Goal: Information Seeking & Learning: Learn about a topic

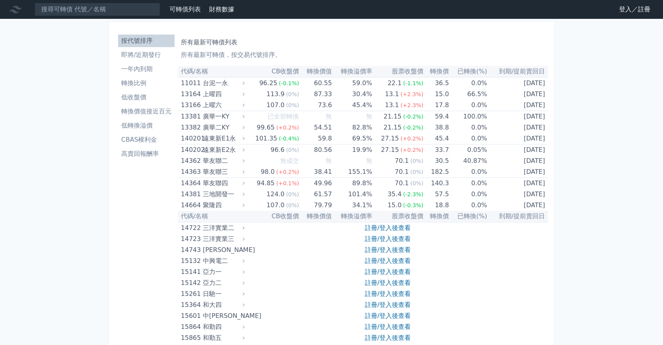
click at [125, 49] on link "即將/近期發行" at bounding box center [146, 55] width 57 height 13
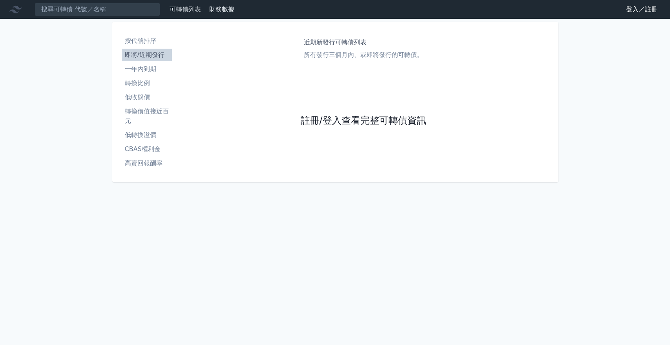
click at [325, 122] on link "註冊/登入查看完整可轉債資訊" at bounding box center [363, 121] width 126 height 13
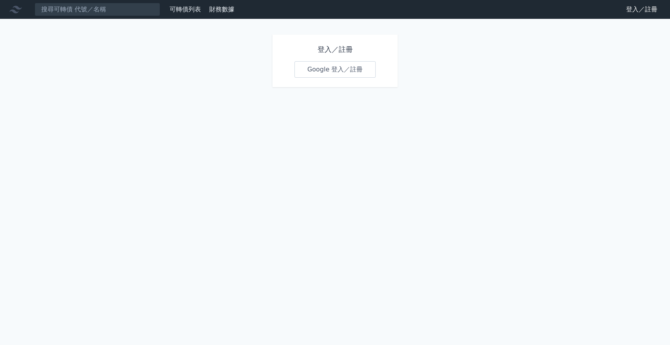
click at [330, 56] on div "登入／註冊 Google 登入／註冊" at bounding box center [335, 61] width 126 height 53
click at [337, 76] on link "Google 登入／註冊" at bounding box center [335, 69] width 82 height 16
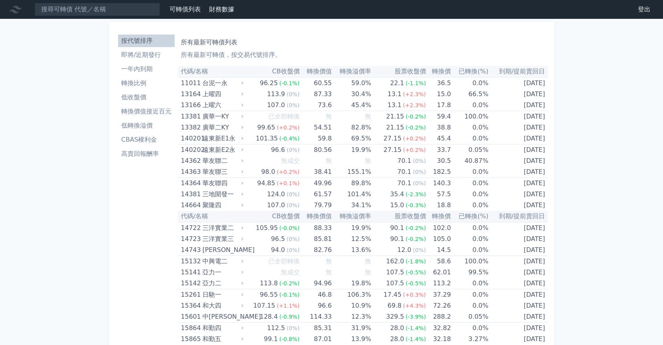
click at [148, 59] on li "即將/近期發行" at bounding box center [146, 54] width 57 height 9
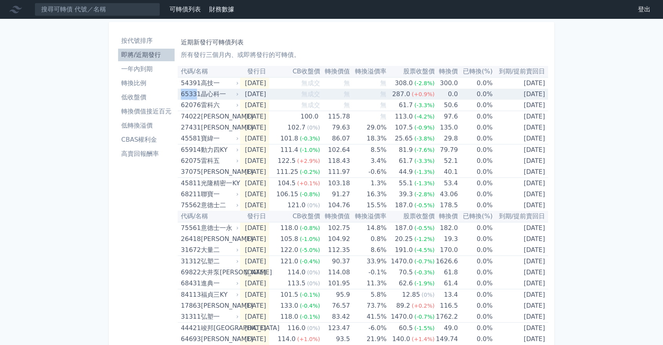
drag, startPoint x: 179, startPoint y: 93, endPoint x: 195, endPoint y: 95, distance: 15.9
click at [195, 95] on td "65331 晶心科一" at bounding box center [209, 94] width 62 height 11
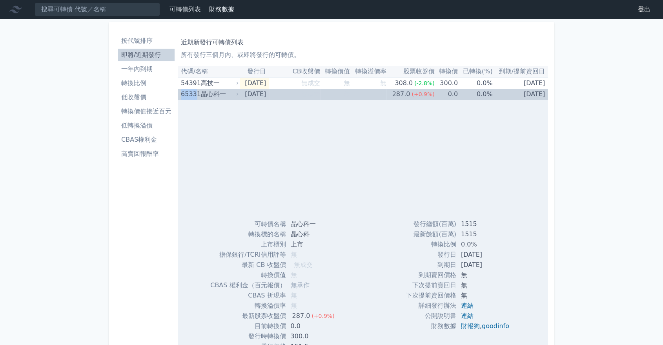
copy div "6533"
click at [224, 95] on div "晶心科一" at bounding box center [219, 94] width 36 height 11
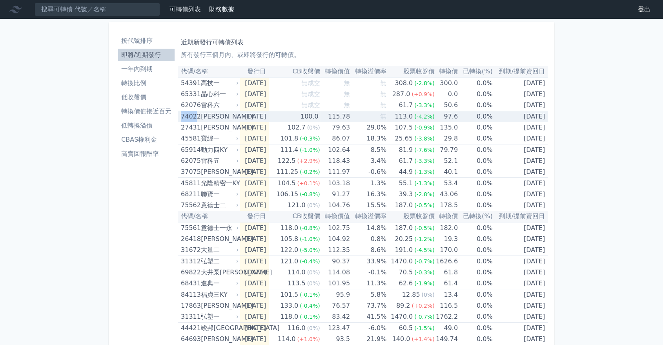
drag, startPoint x: 178, startPoint y: 116, endPoint x: 195, endPoint y: 119, distance: 16.8
click at [195, 119] on td "74022 [PERSON_NAME]" at bounding box center [209, 116] width 62 height 11
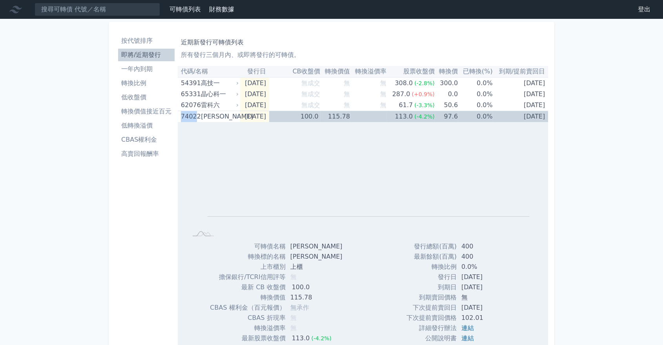
copy div "7402"
click at [212, 115] on div "[PERSON_NAME]" at bounding box center [219, 116] width 36 height 11
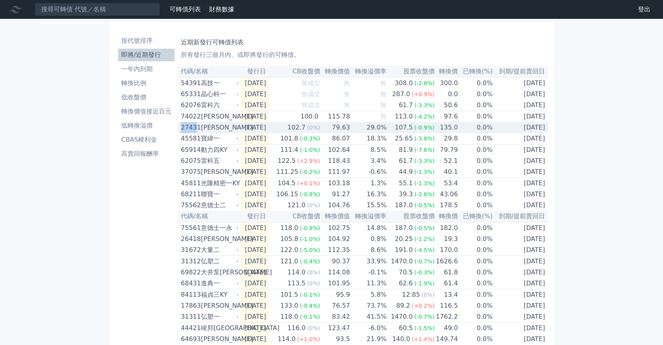
drag, startPoint x: 180, startPoint y: 128, endPoint x: 194, endPoint y: 130, distance: 14.3
click at [194, 130] on td "[GEOGRAPHIC_DATA][PERSON_NAME]" at bounding box center [209, 127] width 62 height 11
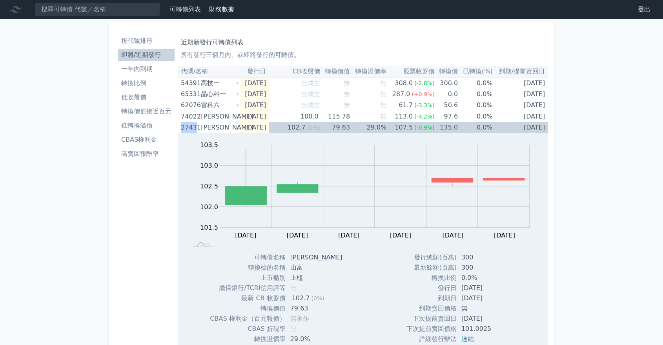
copy div "2743"
click at [213, 125] on div "[PERSON_NAME]" at bounding box center [219, 127] width 36 height 11
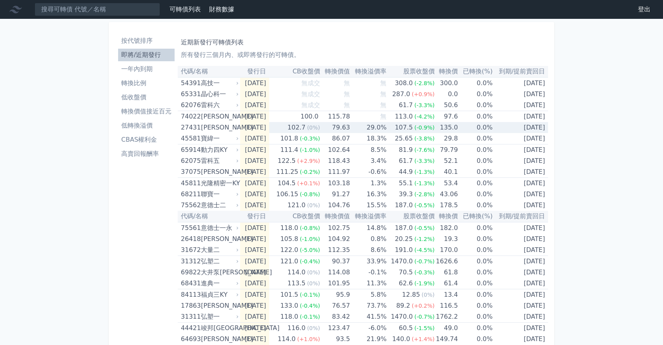
click at [213, 129] on div "[PERSON_NAME]" at bounding box center [219, 127] width 36 height 11
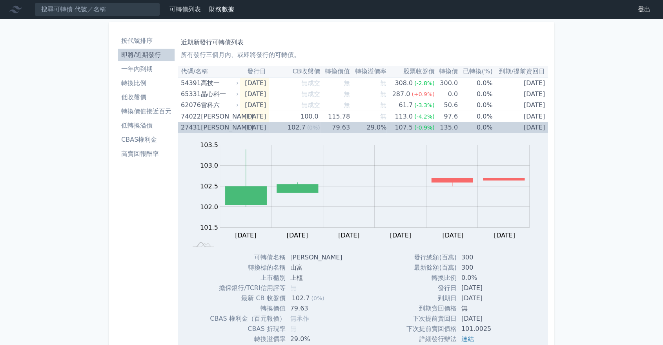
click at [196, 129] on div "27431" at bounding box center [190, 127] width 18 height 11
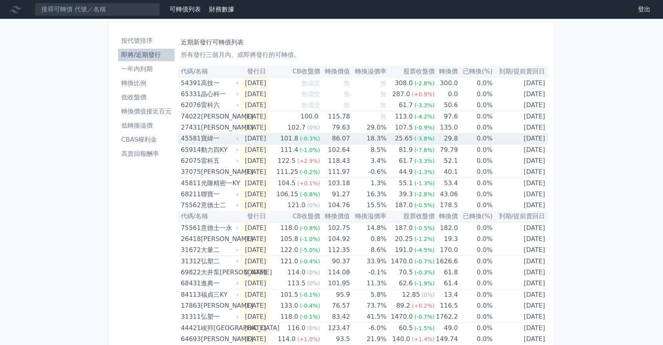
click at [205, 143] on div "寶緯一" at bounding box center [219, 138] width 36 height 11
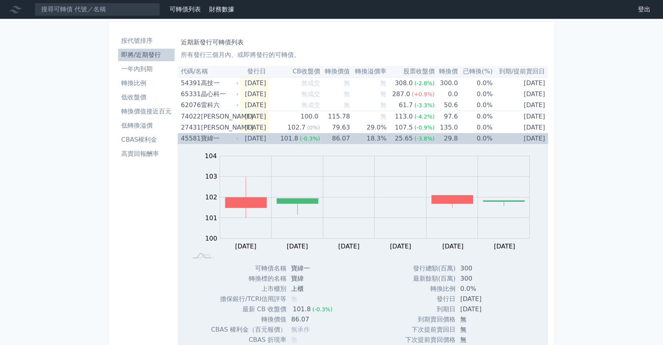
click at [215, 139] on div "寶緯一" at bounding box center [219, 138] width 36 height 11
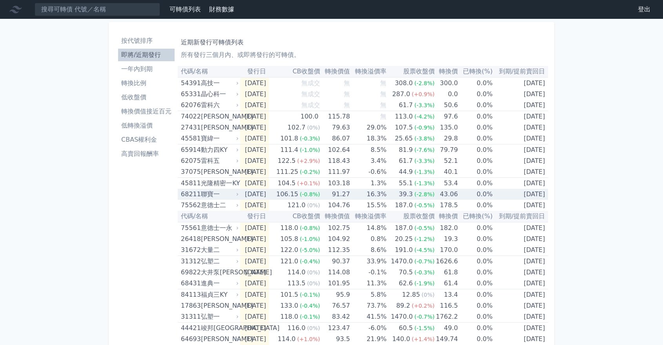
click at [210, 192] on div "聯寶一" at bounding box center [219, 194] width 36 height 11
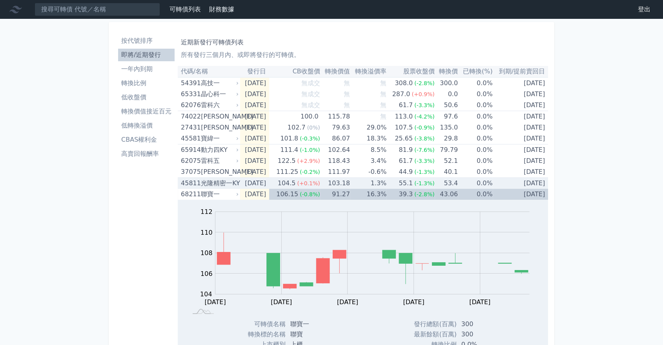
drag, startPoint x: 227, startPoint y: 181, endPoint x: 233, endPoint y: 182, distance: 6.5
click at [226, 181] on div "光隆精密一KY" at bounding box center [219, 183] width 36 height 11
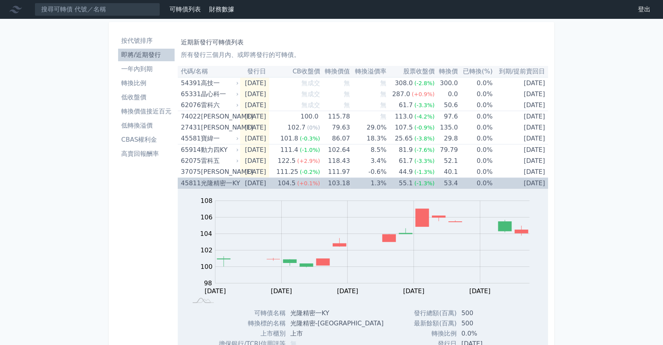
click at [212, 186] on div "光隆精密一KY" at bounding box center [219, 183] width 36 height 11
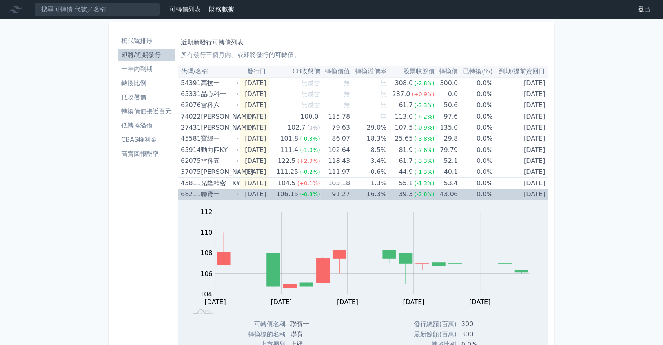
click at [210, 193] on div "聯寶一" at bounding box center [219, 194] width 36 height 11
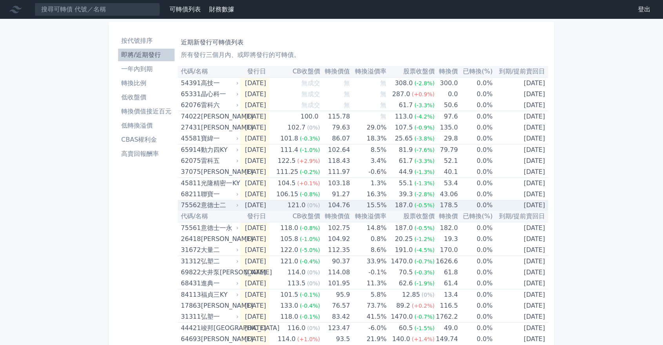
click at [206, 206] on div "意德士二" at bounding box center [219, 205] width 36 height 11
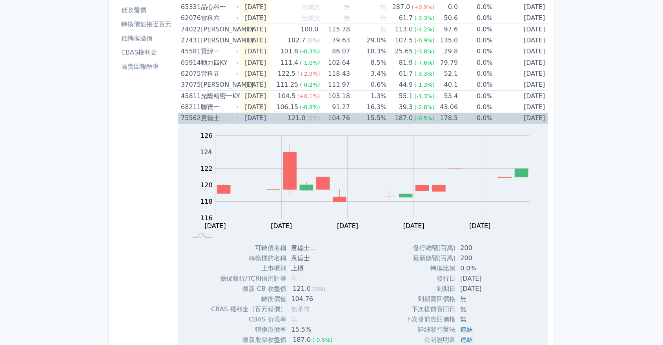
scroll to position [131, 0]
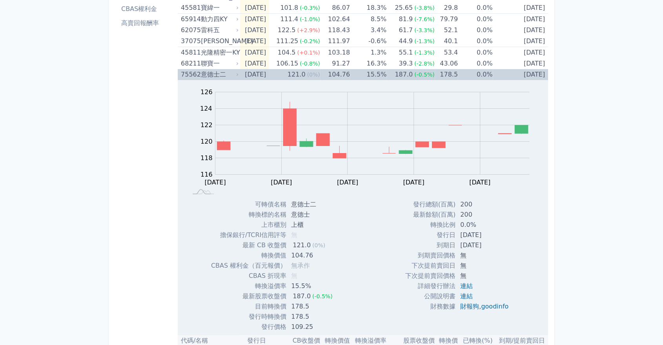
click at [228, 76] on div "意德士二" at bounding box center [219, 74] width 36 height 11
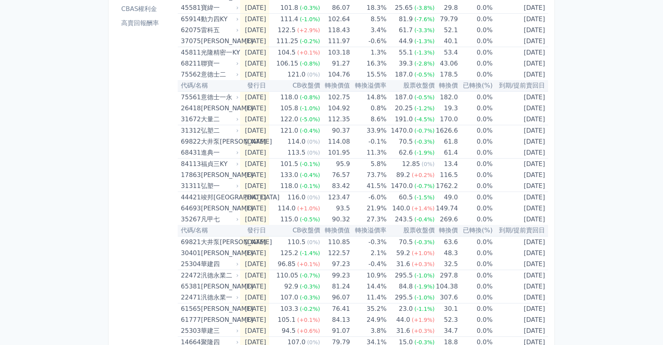
scroll to position [174, 0]
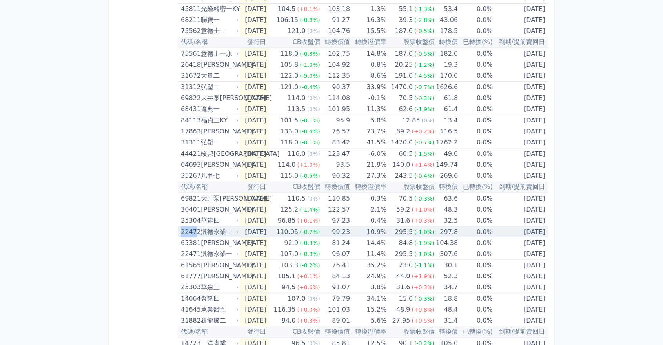
drag, startPoint x: 181, startPoint y: 231, endPoint x: 195, endPoint y: 231, distance: 14.5
click at [195, 231] on div "22472" at bounding box center [190, 231] width 18 height 11
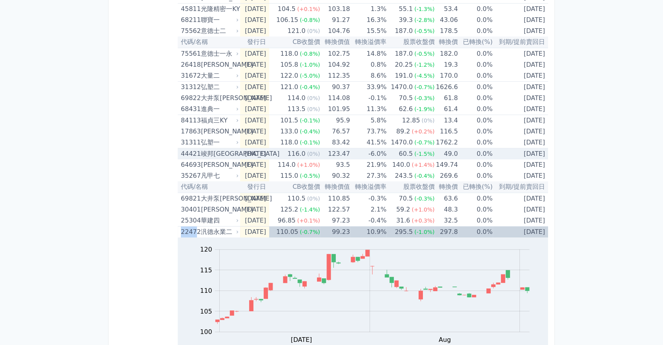
copy div "2247"
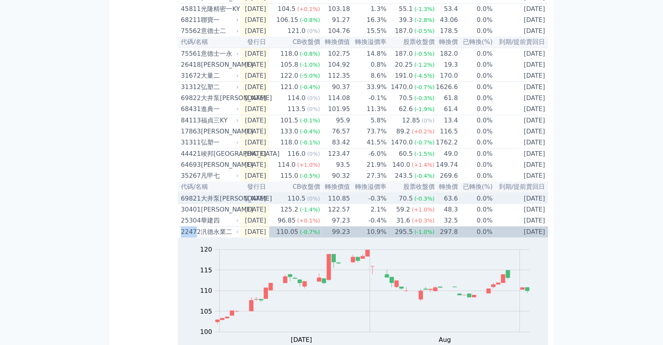
scroll to position [0, 0]
